Goal: Information Seeking & Learning: Learn about a topic

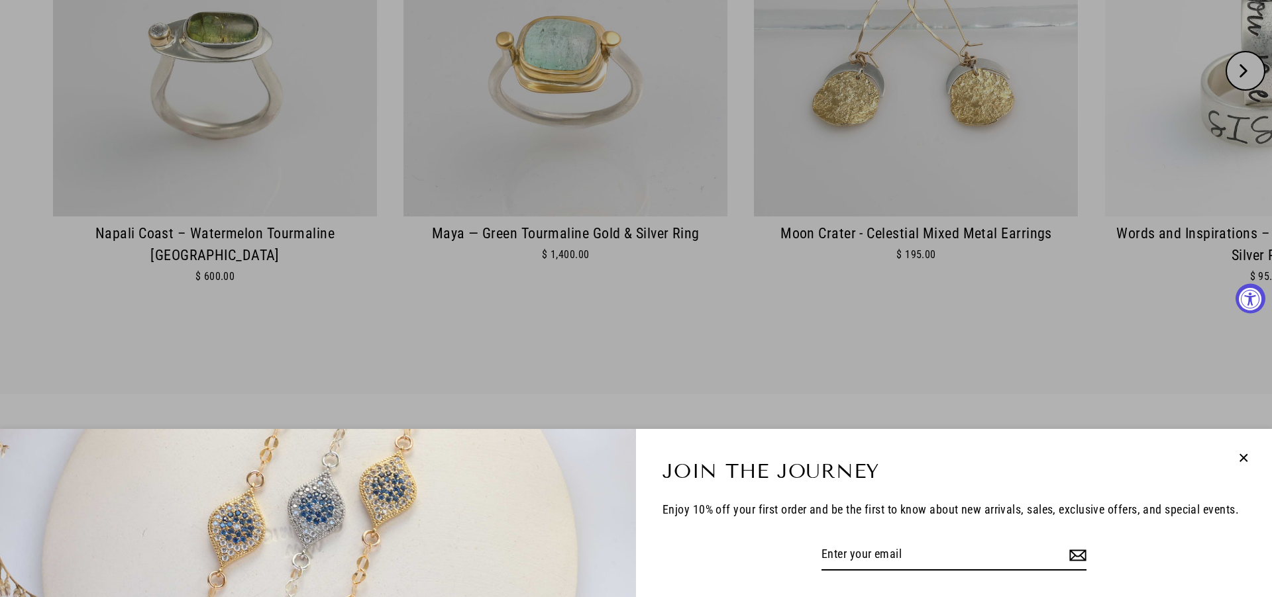
scroll to position [1158, 0]
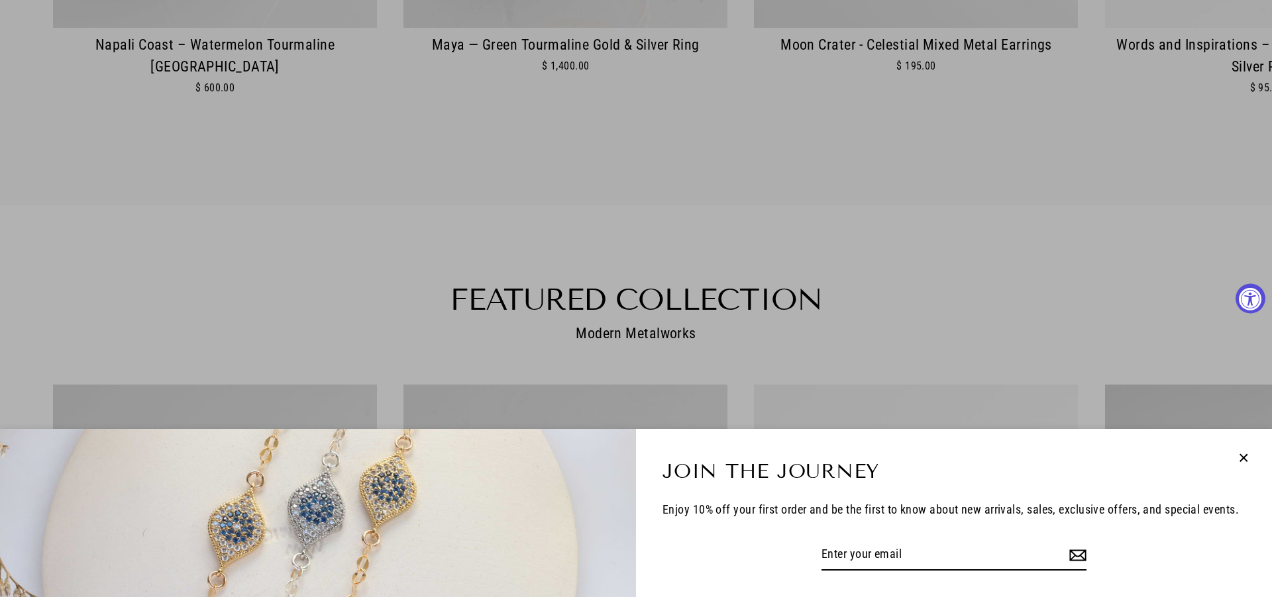
click at [1243, 456] on icon "button" at bounding box center [1243, 458] width 17 height 17
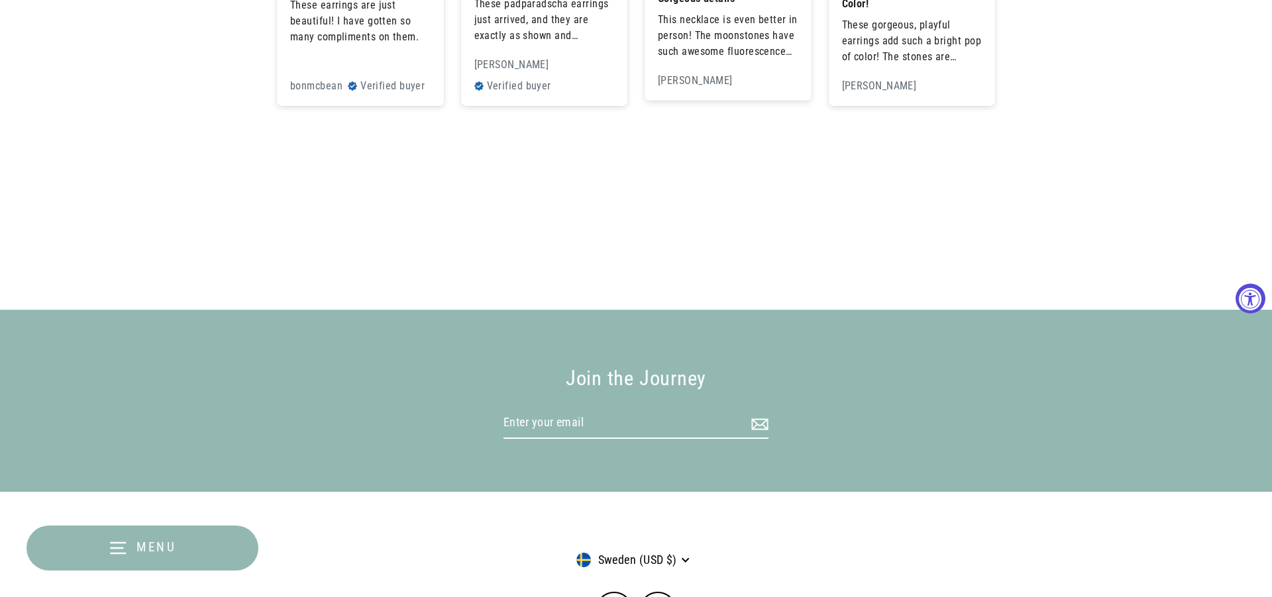
scroll to position [3415, 0]
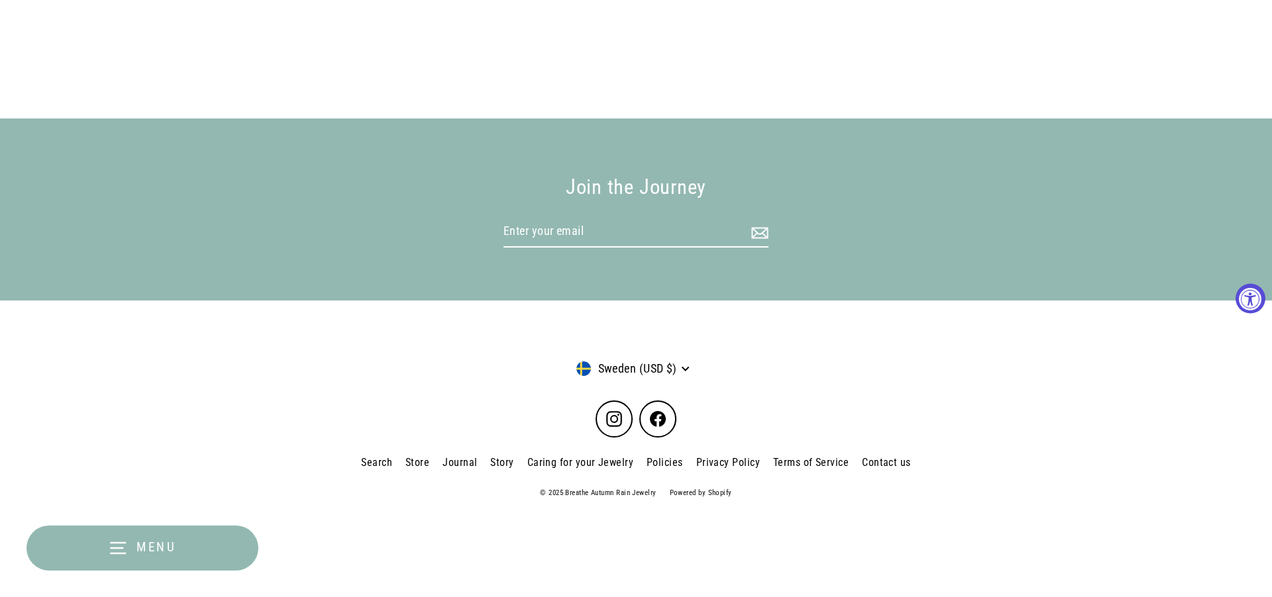
click at [125, 545] on icon "button" at bounding box center [118, 548] width 20 height 20
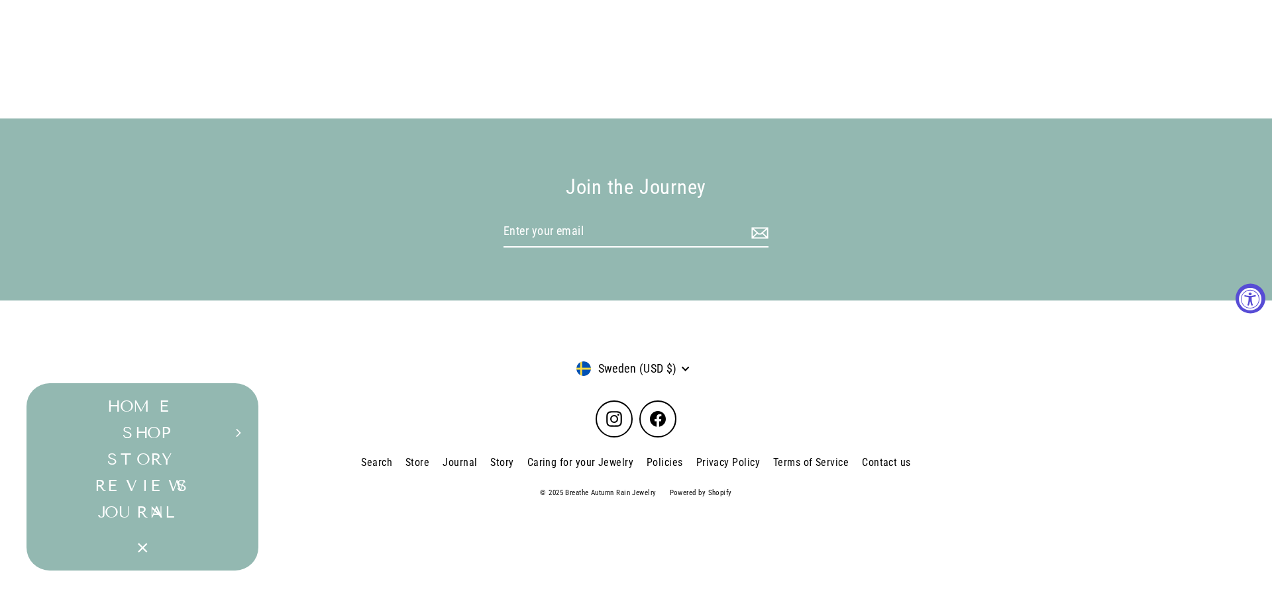
click at [150, 511] on link "JOURNAL" at bounding box center [142, 512] width 232 height 26
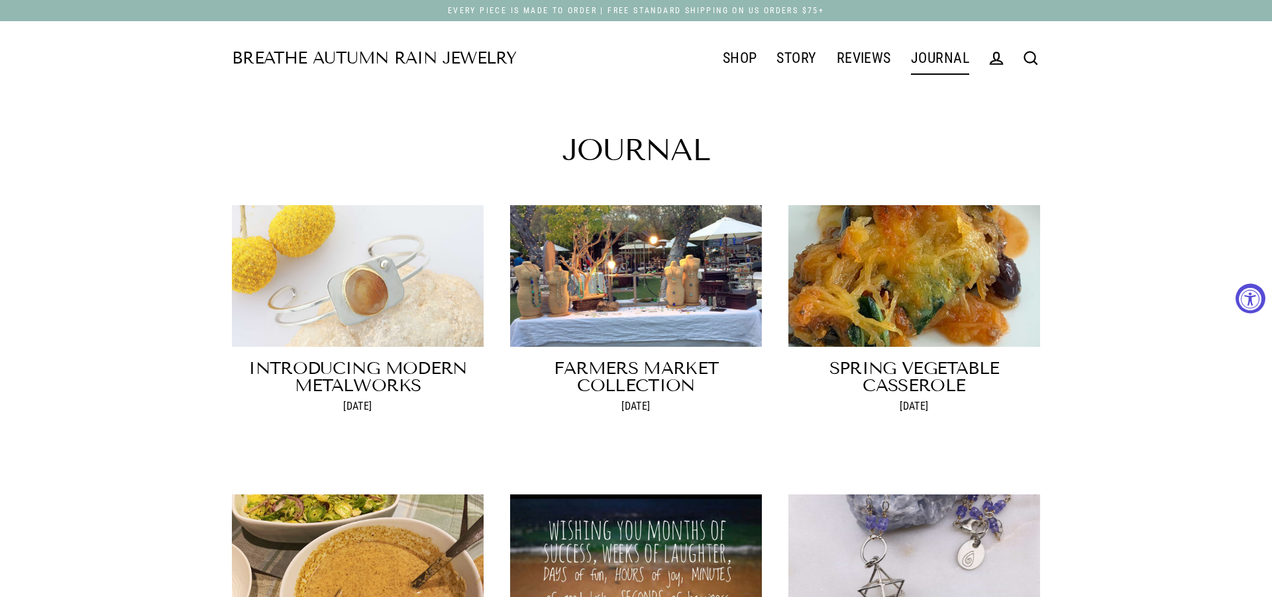
click at [1032, 54] on icon at bounding box center [1030, 58] width 19 height 19
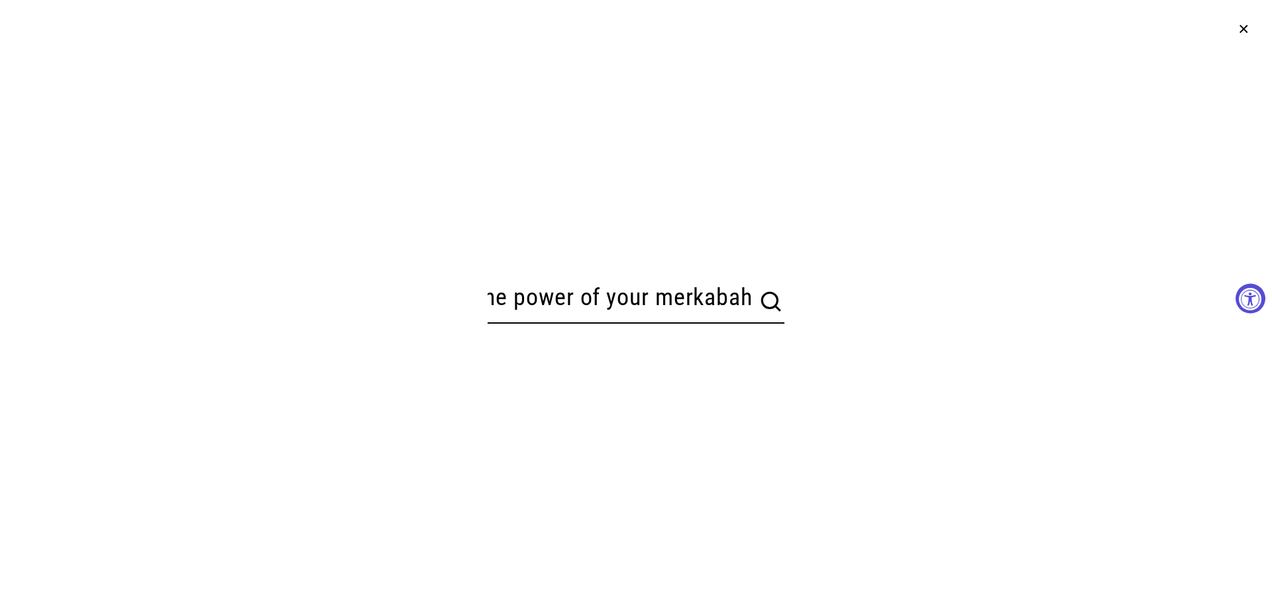
scroll to position [0, 178]
type input "discovering the power of your merkabah"
click at [758, 301] on icon "submit" at bounding box center [771, 302] width 26 height 26
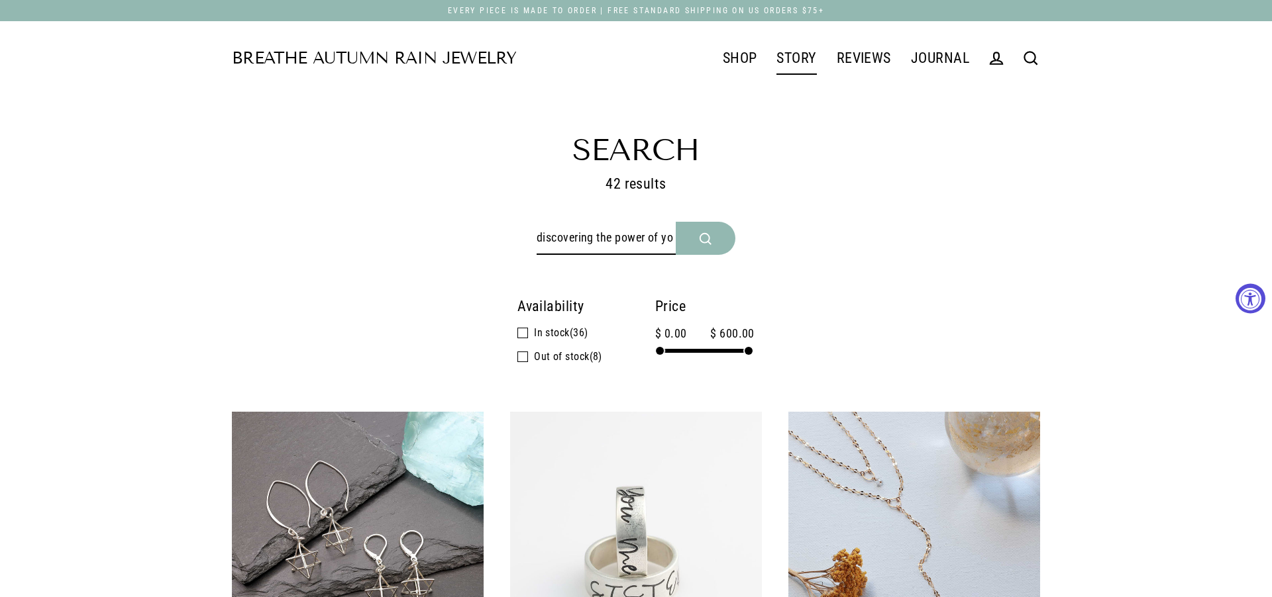
click at [798, 58] on link "STORY" at bounding box center [796, 58] width 60 height 33
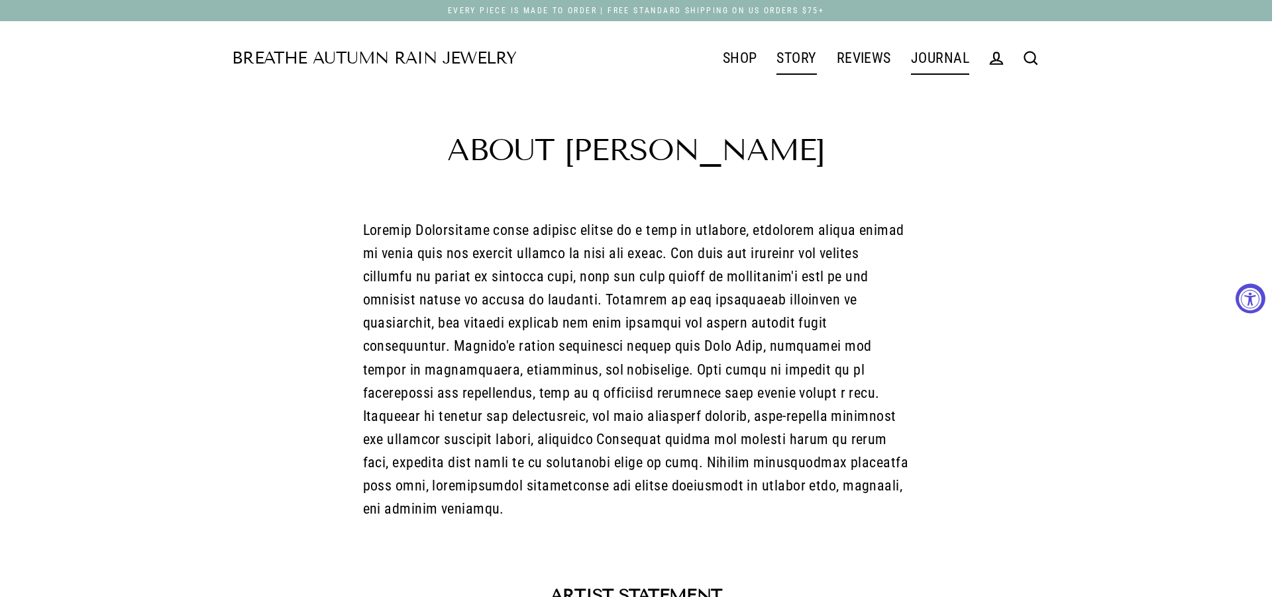
click at [942, 58] on link "JOURNAL" at bounding box center [940, 58] width 78 height 33
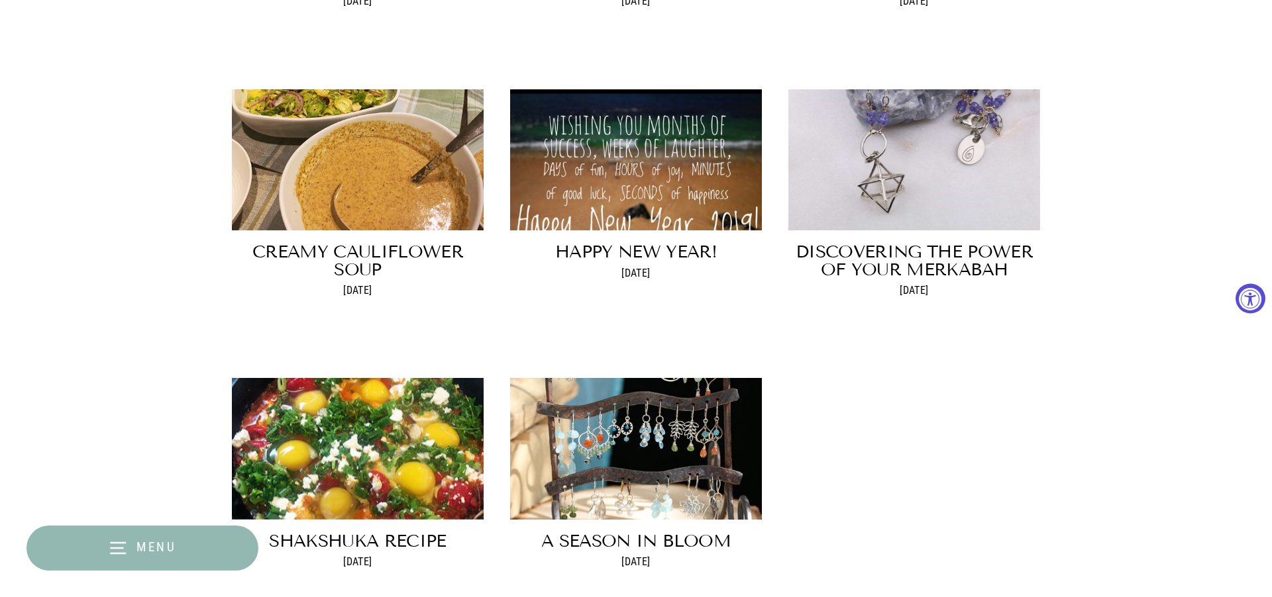
scroll to position [411, 0]
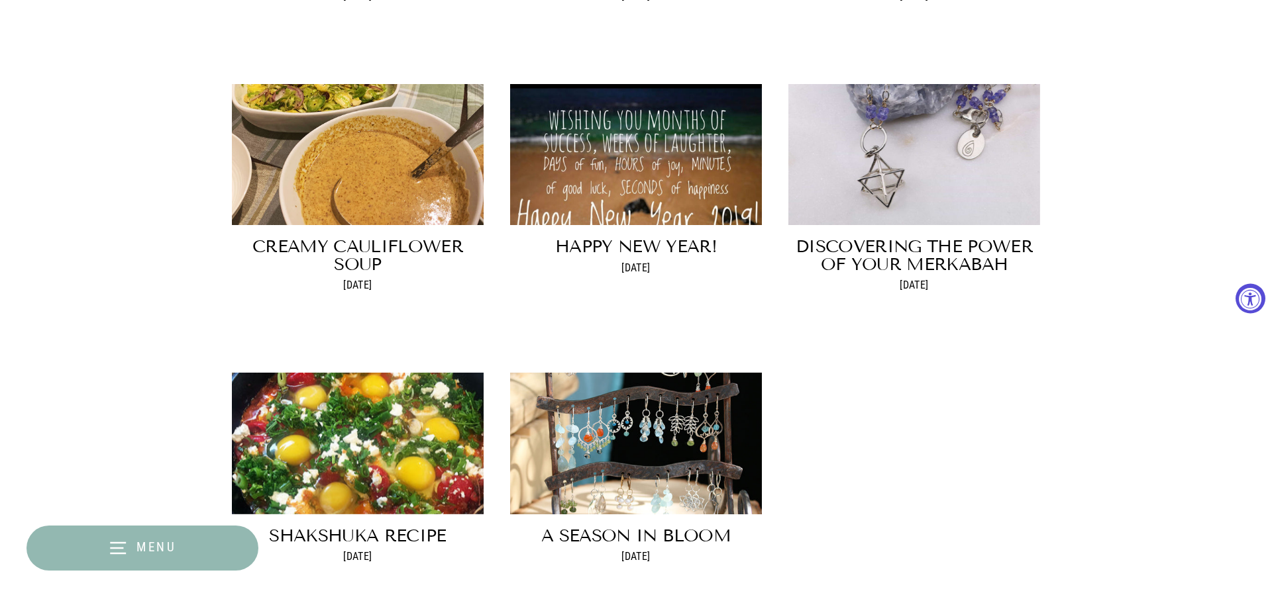
click at [921, 248] on link "Discovering the Power of Your Merkabah" at bounding box center [913, 255] width 237 height 38
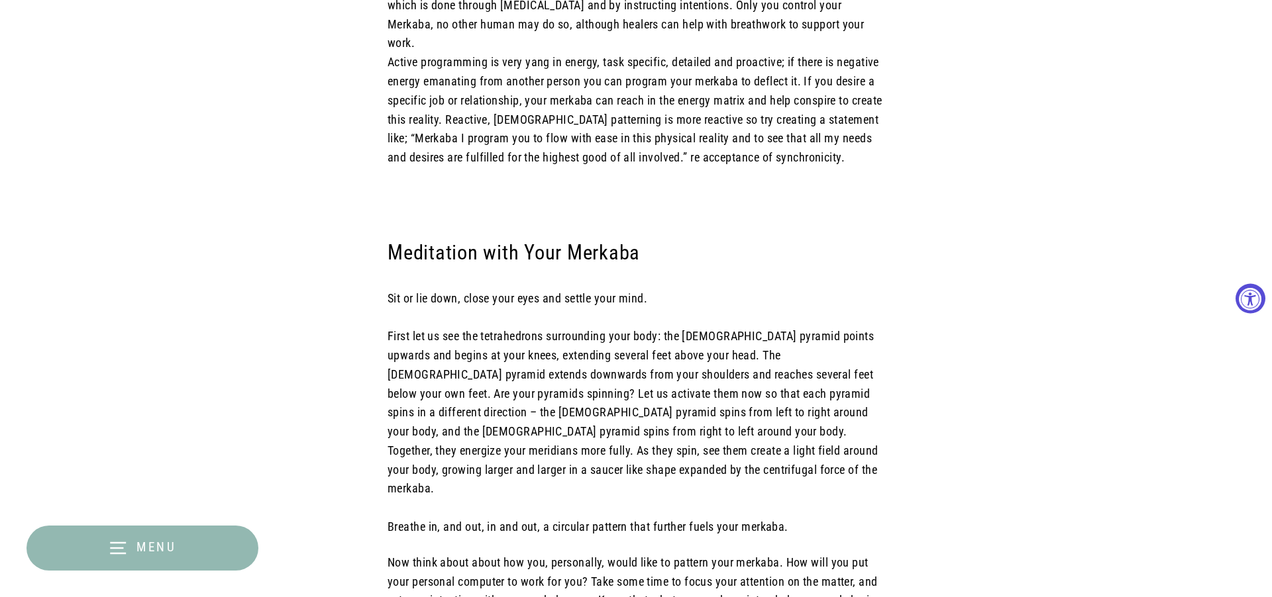
scroll to position [1540, 0]
click at [581, 254] on span "Meditation with Your Merkaba" at bounding box center [513, 253] width 252 height 23
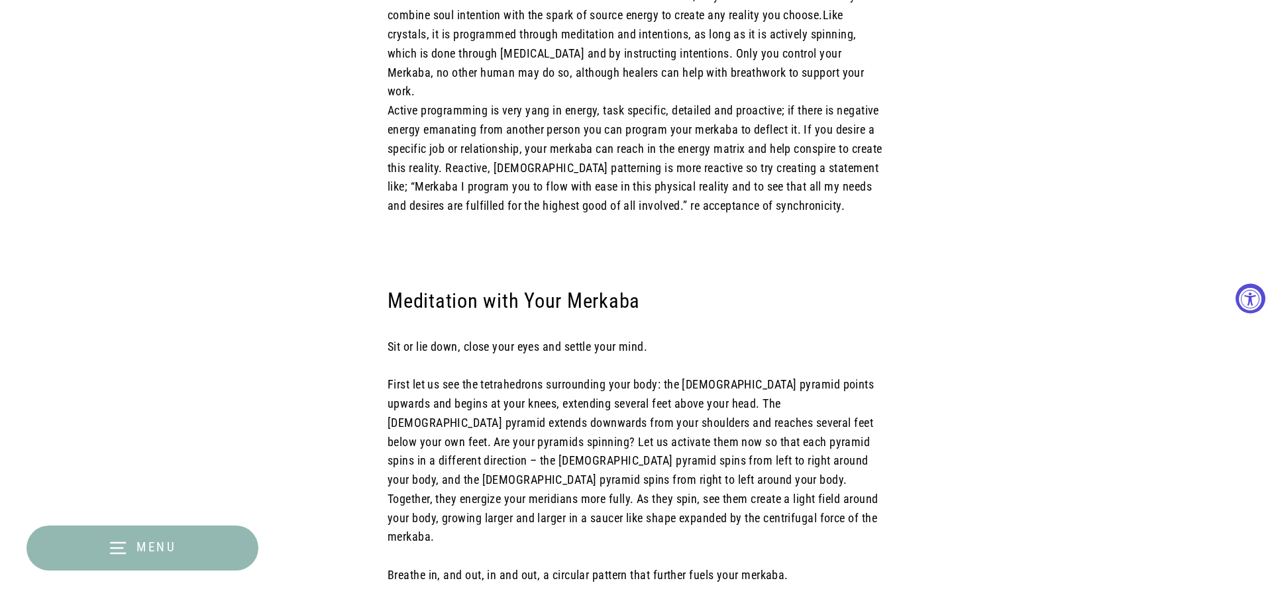
scroll to position [1721, 0]
